Goal: Transaction & Acquisition: Book appointment/travel/reservation

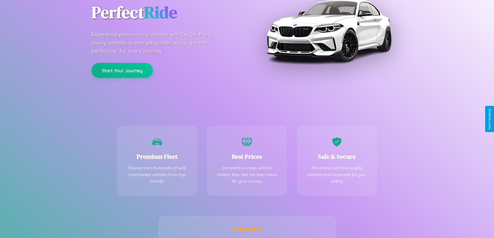
scroll to position [102, 0]
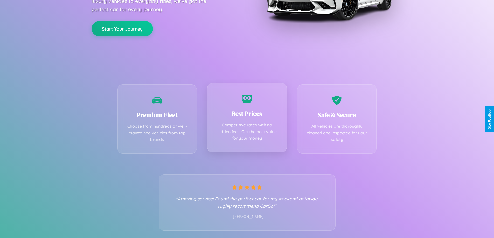
click at [247, 119] on div "Best Prices Competitive rates with no hidden fees. Get the best value for your …" at bounding box center [247, 117] width 80 height 69
click at [122, 28] on button "Start Your Journey" at bounding box center [122, 28] width 61 height 15
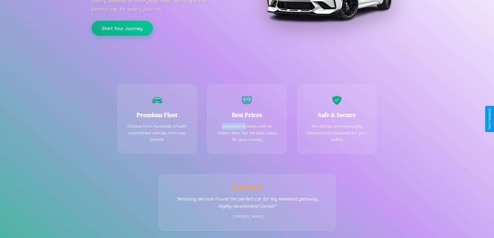
click at [122, 28] on button "Start Your Journey" at bounding box center [122, 28] width 61 height 15
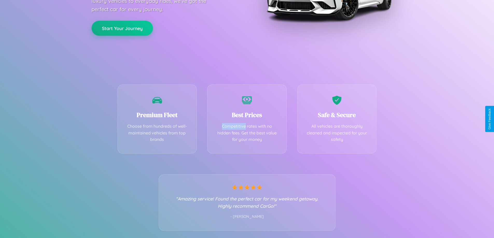
click at [122, 28] on button "Start Your Journey" at bounding box center [122, 28] width 61 height 15
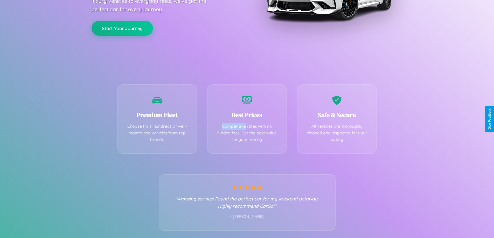
click at [122, 28] on button "Start Your Journey" at bounding box center [122, 28] width 61 height 15
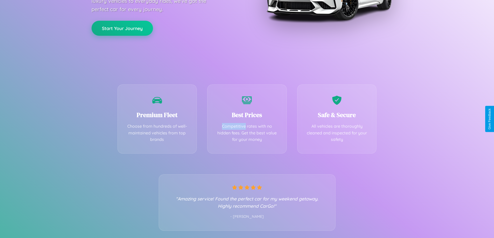
click at [122, 28] on button "Start Your Journey" at bounding box center [122, 28] width 61 height 15
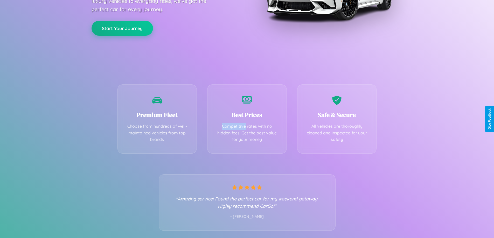
click at [122, 28] on button "Start Your Journey" at bounding box center [122, 28] width 61 height 15
